Goal: Task Accomplishment & Management: Manage account settings

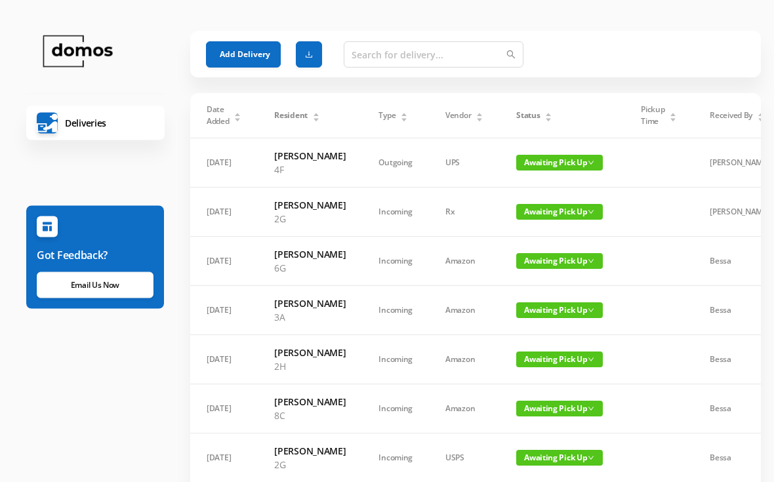
scroll to position [12, 0]
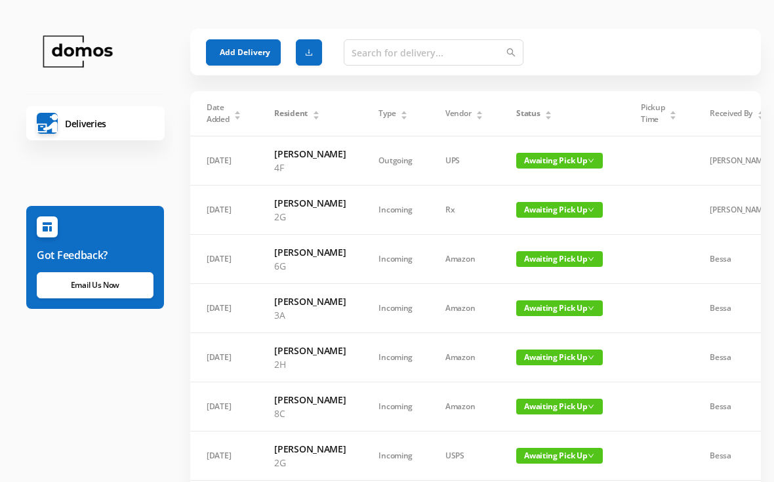
click at [558, 267] on span "Awaiting Pick Up" at bounding box center [559, 259] width 87 height 16
click at [549, 329] on link "Picked Up" at bounding box center [558, 326] width 85 height 21
click at [569, 316] on span "Awaiting Pick Up" at bounding box center [559, 308] width 87 height 16
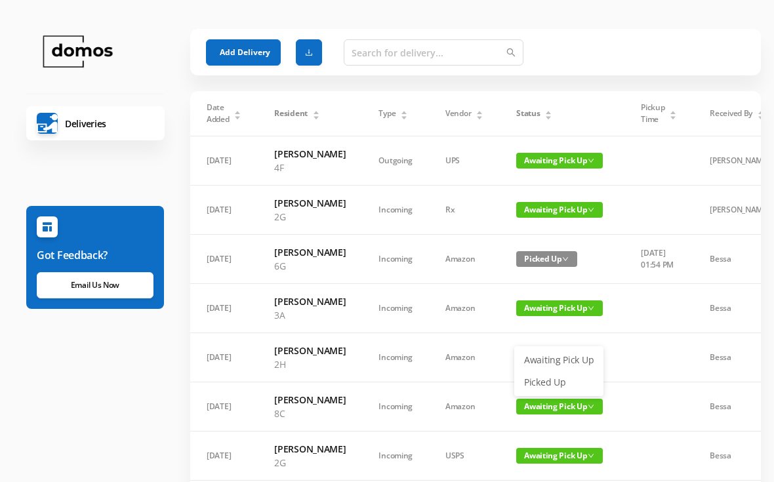
click at [563, 381] on link "Picked Up" at bounding box center [558, 382] width 85 height 21
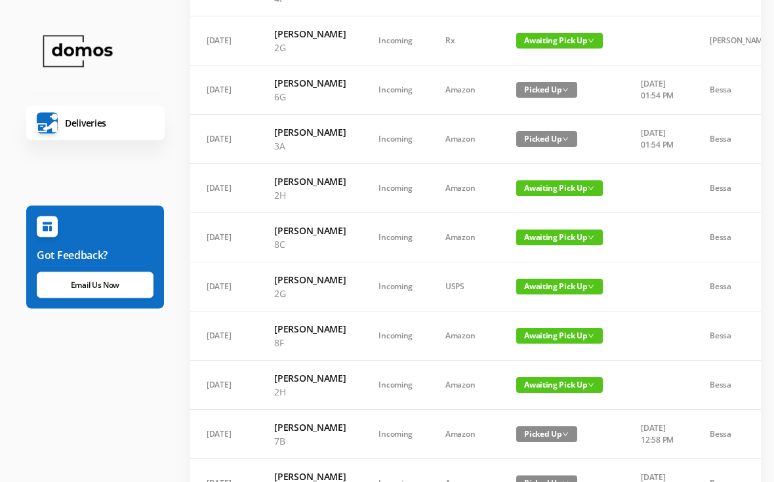
scroll to position [182, 0]
click at [560, 245] on span "Awaiting Pick Up" at bounding box center [559, 238] width 87 height 16
click at [554, 334] on link "Picked Up" at bounding box center [558, 331] width 85 height 21
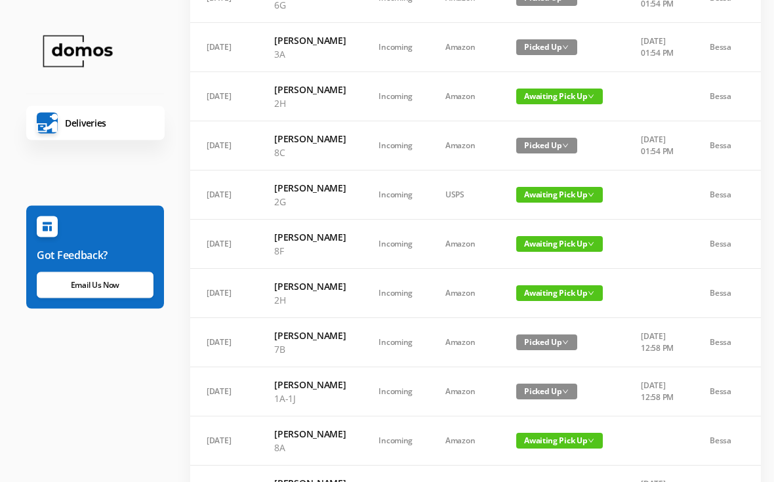
scroll to position [274, 0]
click at [571, 252] on span "Awaiting Pick Up" at bounding box center [559, 244] width 87 height 16
click at [558, 346] on link "Picked Up" at bounding box center [558, 345] width 85 height 21
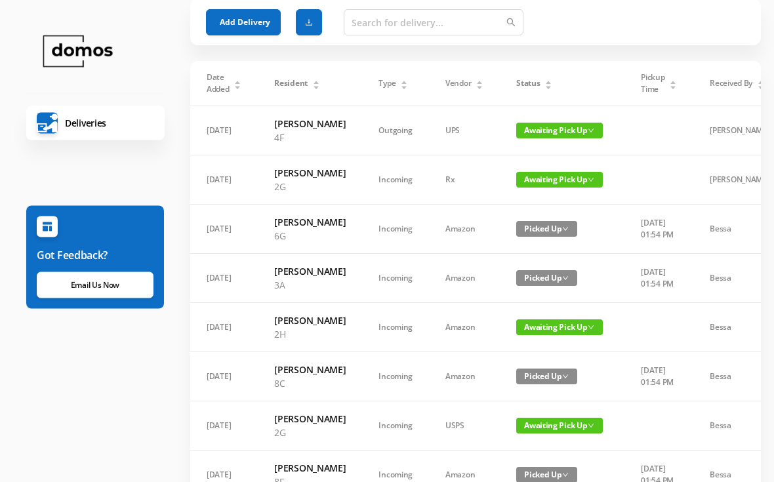
scroll to position [0, 0]
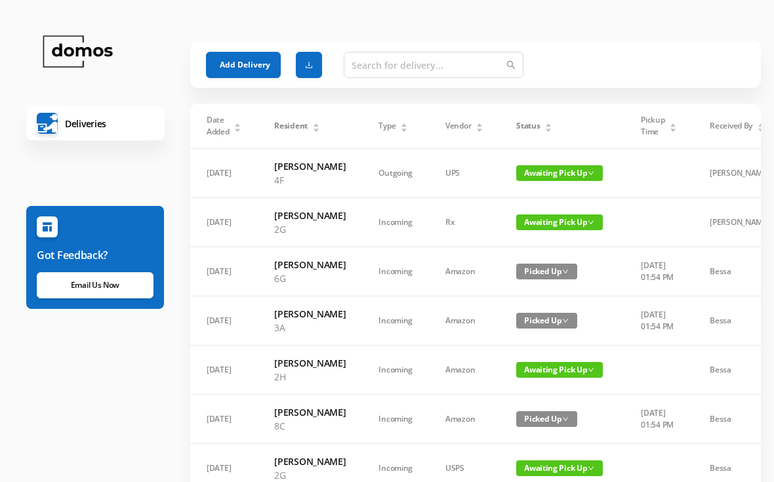
click at [549, 129] on icon "icon: caret-down" at bounding box center [548, 130] width 7 height 7
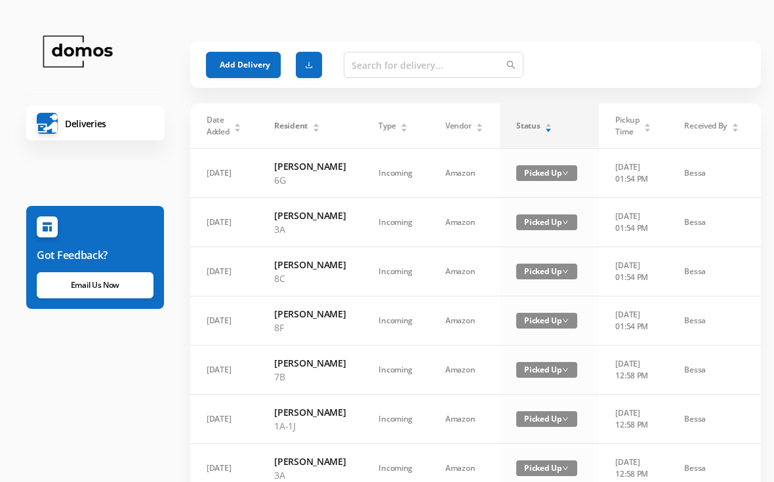
click at [552, 129] on div "Status" at bounding box center [534, 126] width 36 height 12
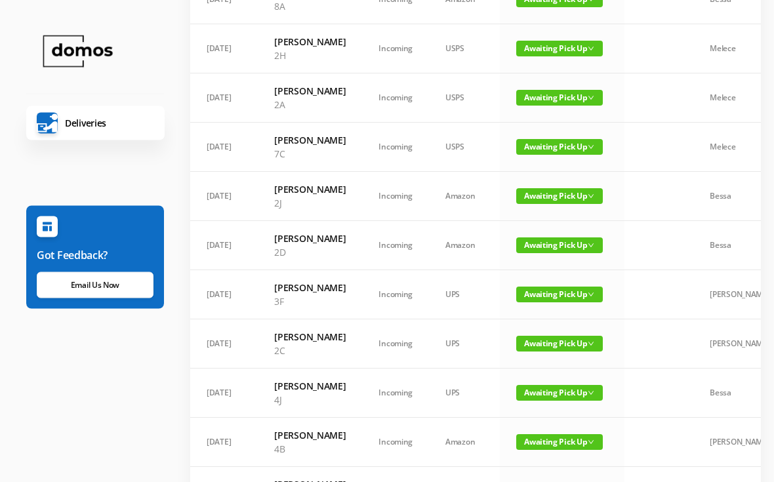
scroll to position [420, 0]
click at [552, 155] on span "Awaiting Pick Up" at bounding box center [559, 147] width 87 height 16
click at [543, 274] on link "Picked Up" at bounding box center [551, 276] width 85 height 21
click at [562, 106] on span "Awaiting Pick Up" at bounding box center [559, 98] width 87 height 16
click at [537, 217] on link "Picked Up" at bounding box center [551, 219] width 85 height 21
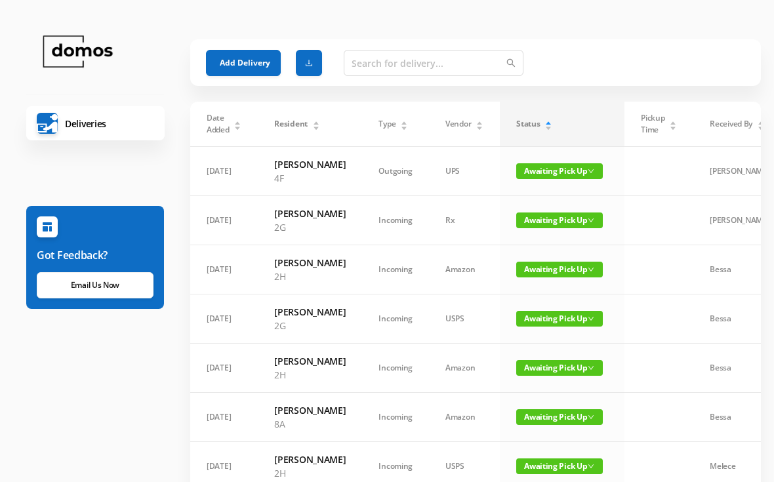
scroll to position [0, 0]
